Goal: Complete application form

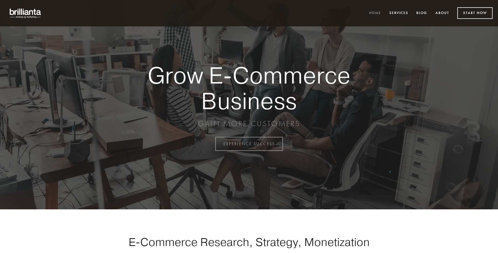
scroll to position [1412, 0]
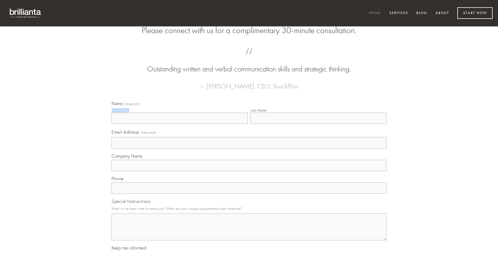
type input "[PERSON_NAME]"
click at [318, 124] on input "Last Name" at bounding box center [318, 118] width 136 height 11
type input "[PERSON_NAME]"
click at [249, 148] on input "Email Address (required)" at bounding box center [249, 142] width 275 height 11
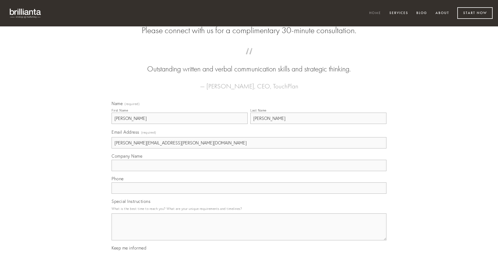
type input "[PERSON_NAME][EMAIL_ADDRESS][PERSON_NAME][DOMAIN_NAME]"
click at [249, 171] on input "Company Name" at bounding box center [249, 165] width 275 height 11
type input "conitor"
click at [249, 194] on input "text" at bounding box center [249, 187] width 275 height 11
click at [249, 232] on textarea "Special Instructions" at bounding box center [249, 226] width 275 height 27
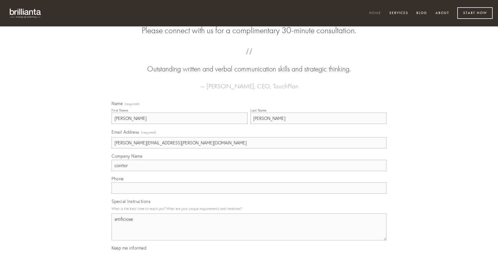
type textarea "artificiose"
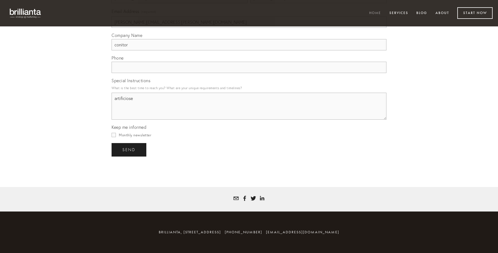
click at [129, 150] on span "send" at bounding box center [128, 149] width 13 height 5
